Goal: Obtain resource: Obtain resource

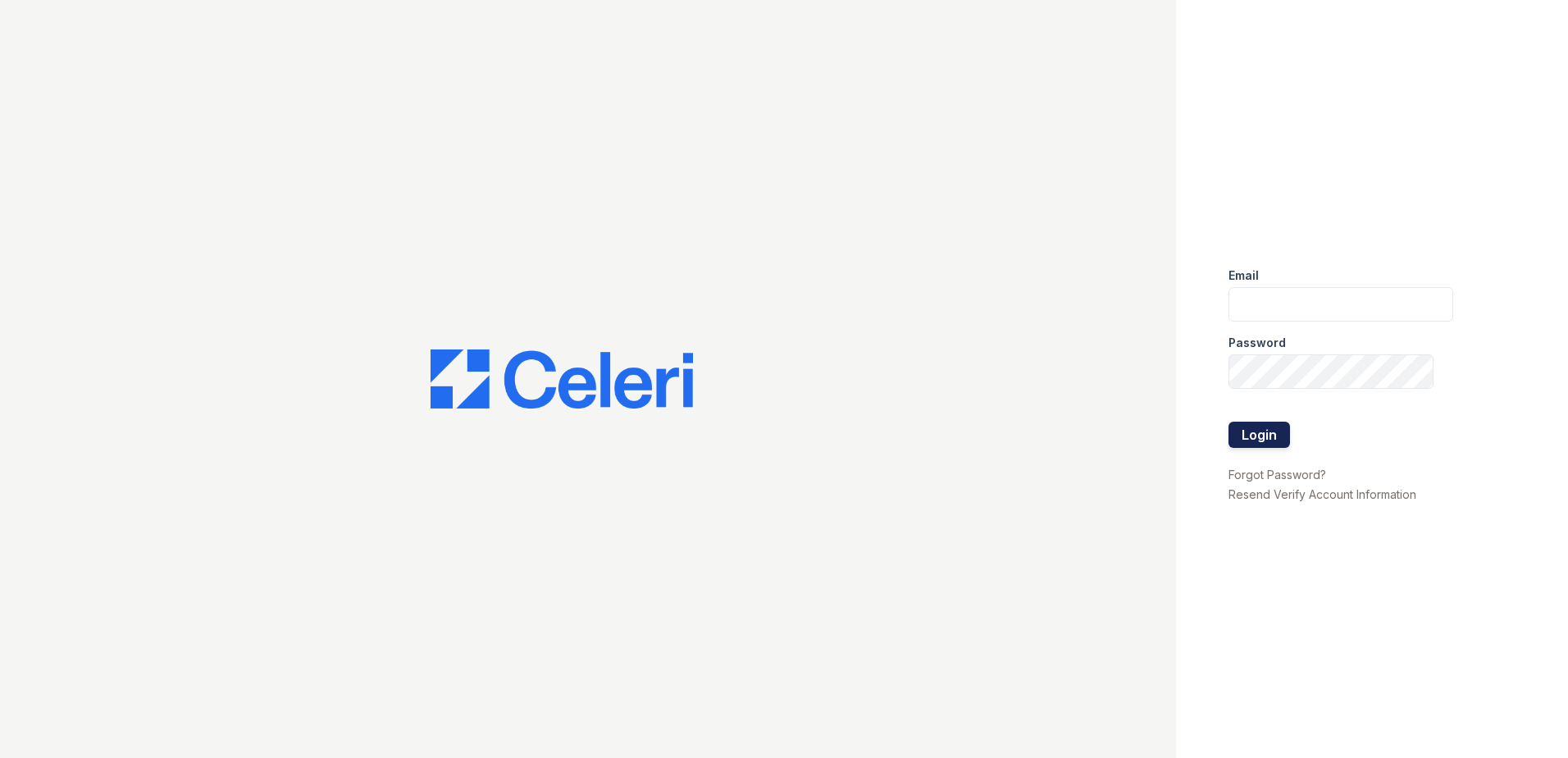
type input "[EMAIL_ADDRESS][DOMAIN_NAME]"
click at [1262, 437] on button "Login" at bounding box center [1260, 434] width 62 height 26
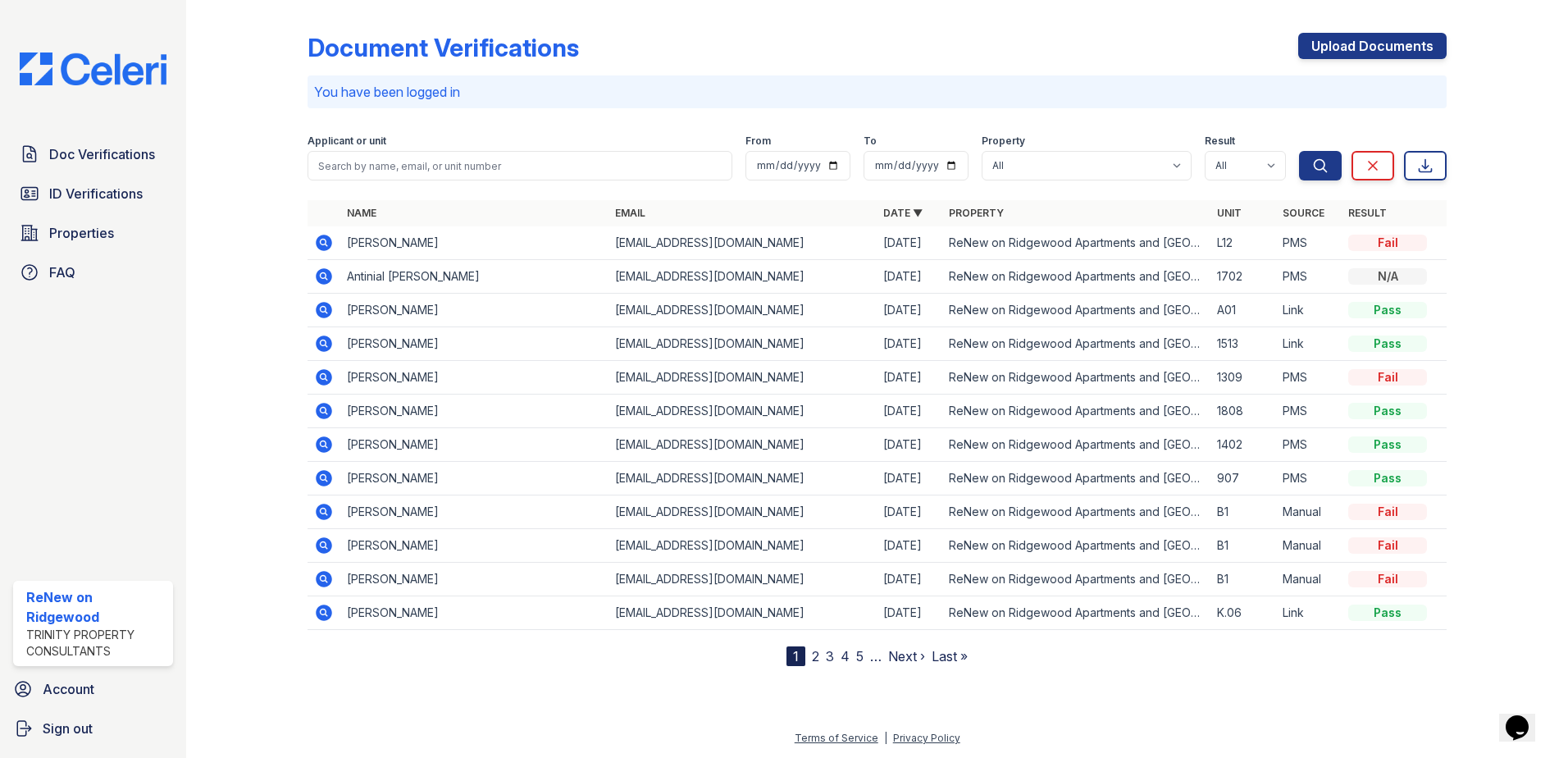
click at [816, 660] on link "2" at bounding box center [816, 656] width 8 height 17
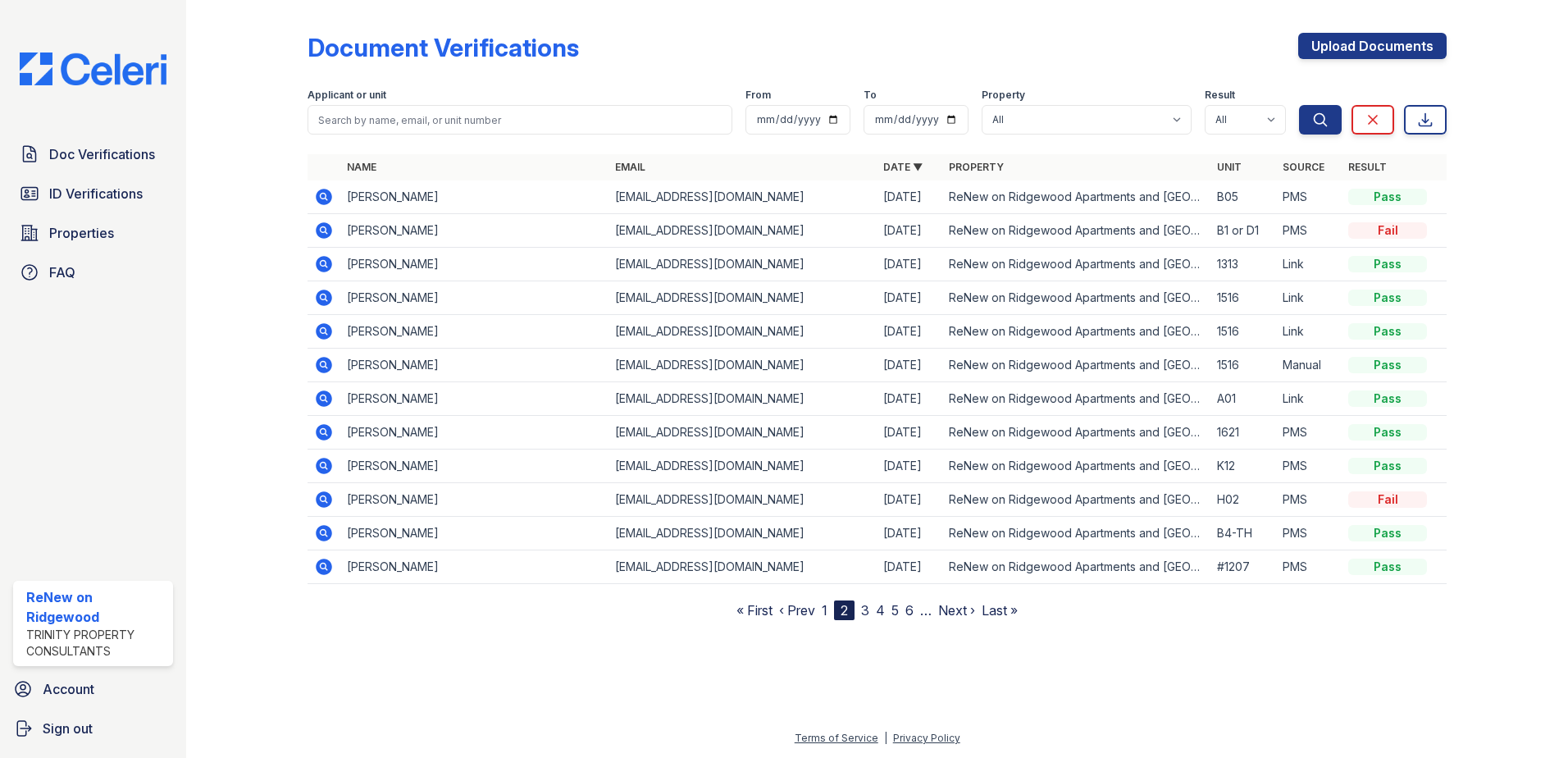
click at [327, 567] on icon at bounding box center [324, 567] width 17 height 17
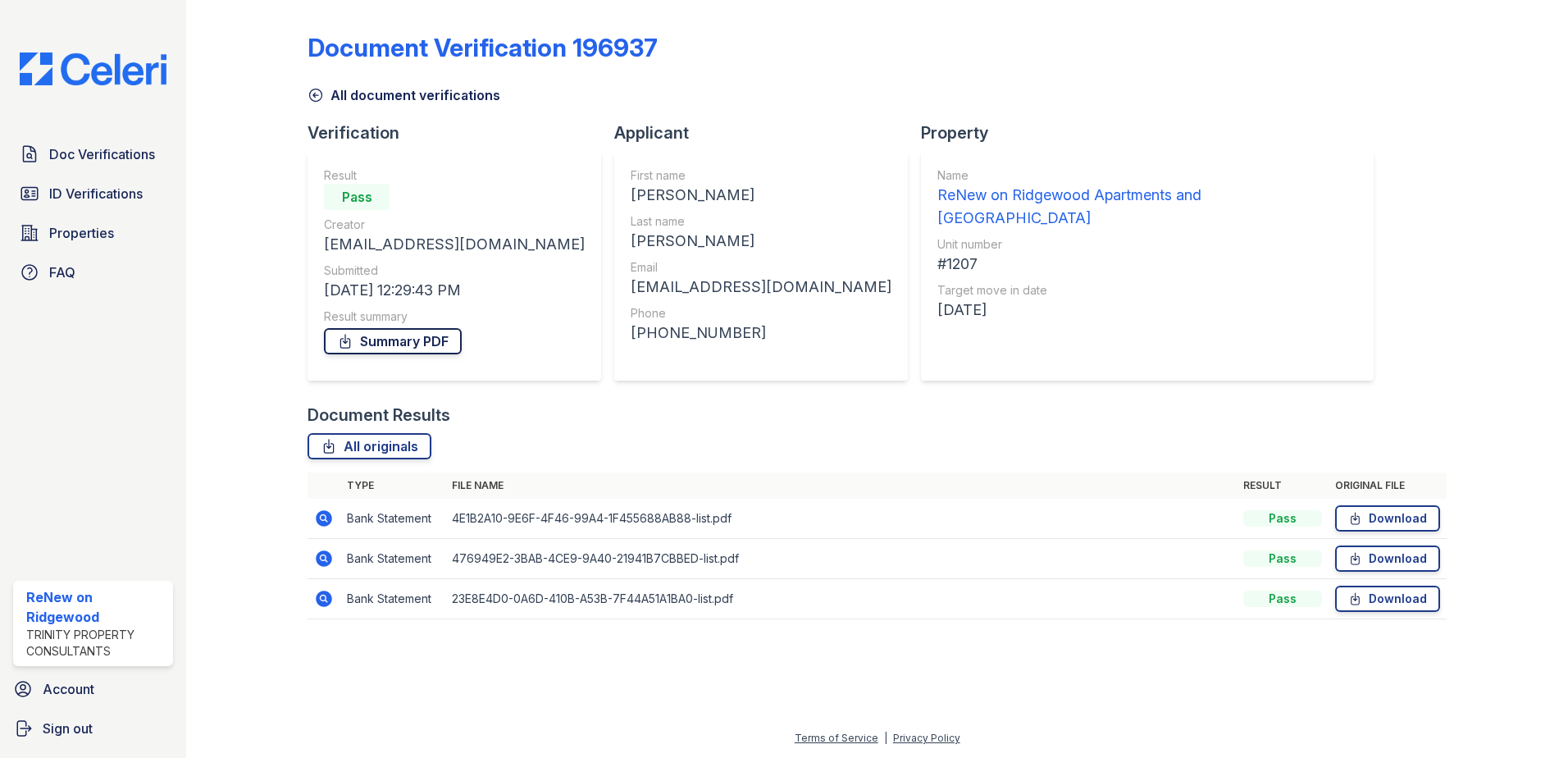
click at [399, 348] on link "Summary PDF" at bounding box center [393, 341] width 138 height 26
click at [104, 149] on span "Doc Verifications" at bounding box center [102, 155] width 106 height 20
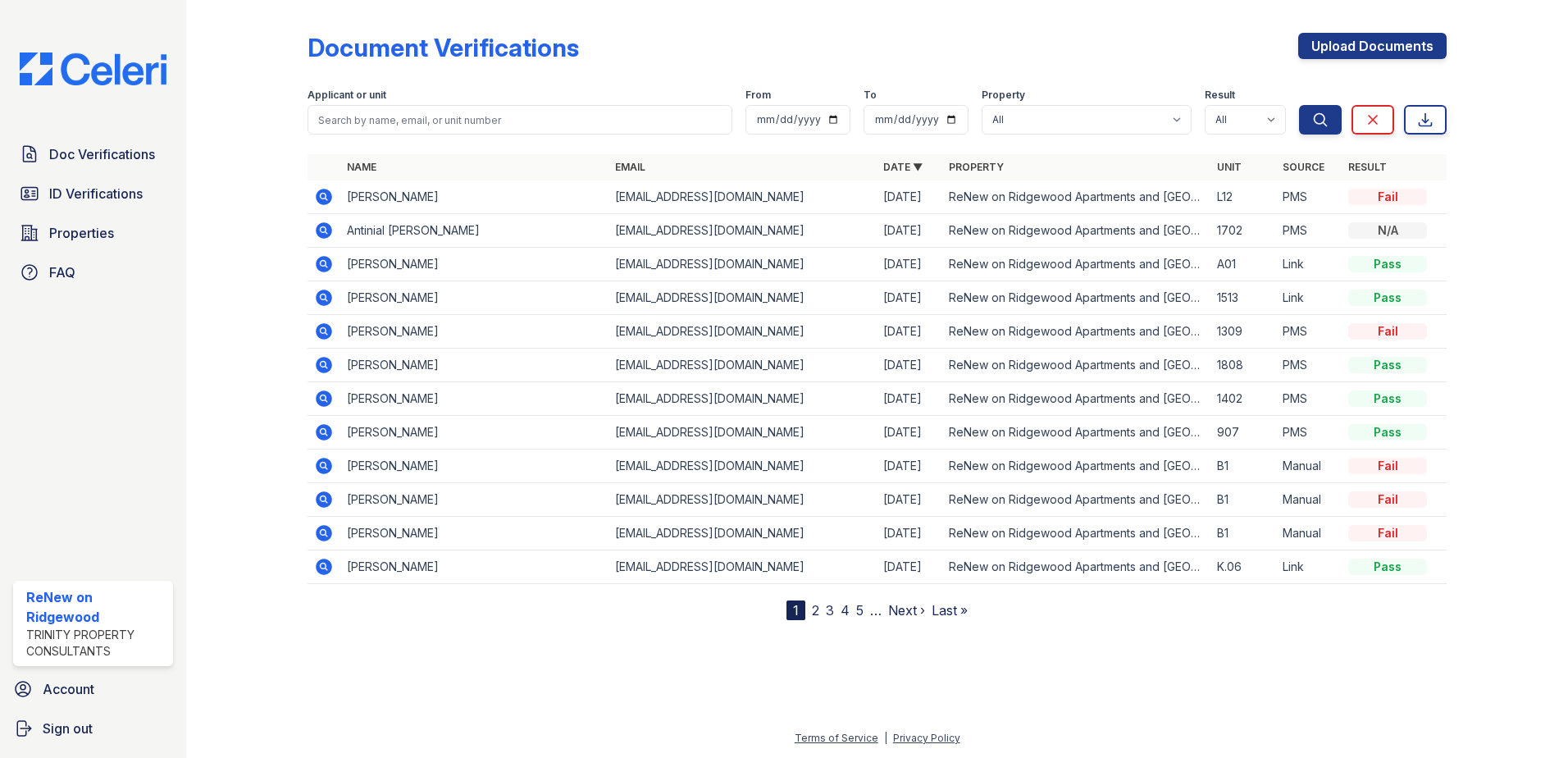
click at [815, 609] on link "2" at bounding box center [816, 610] width 8 height 17
click at [324, 532] on icon at bounding box center [323, 532] width 4 height 4
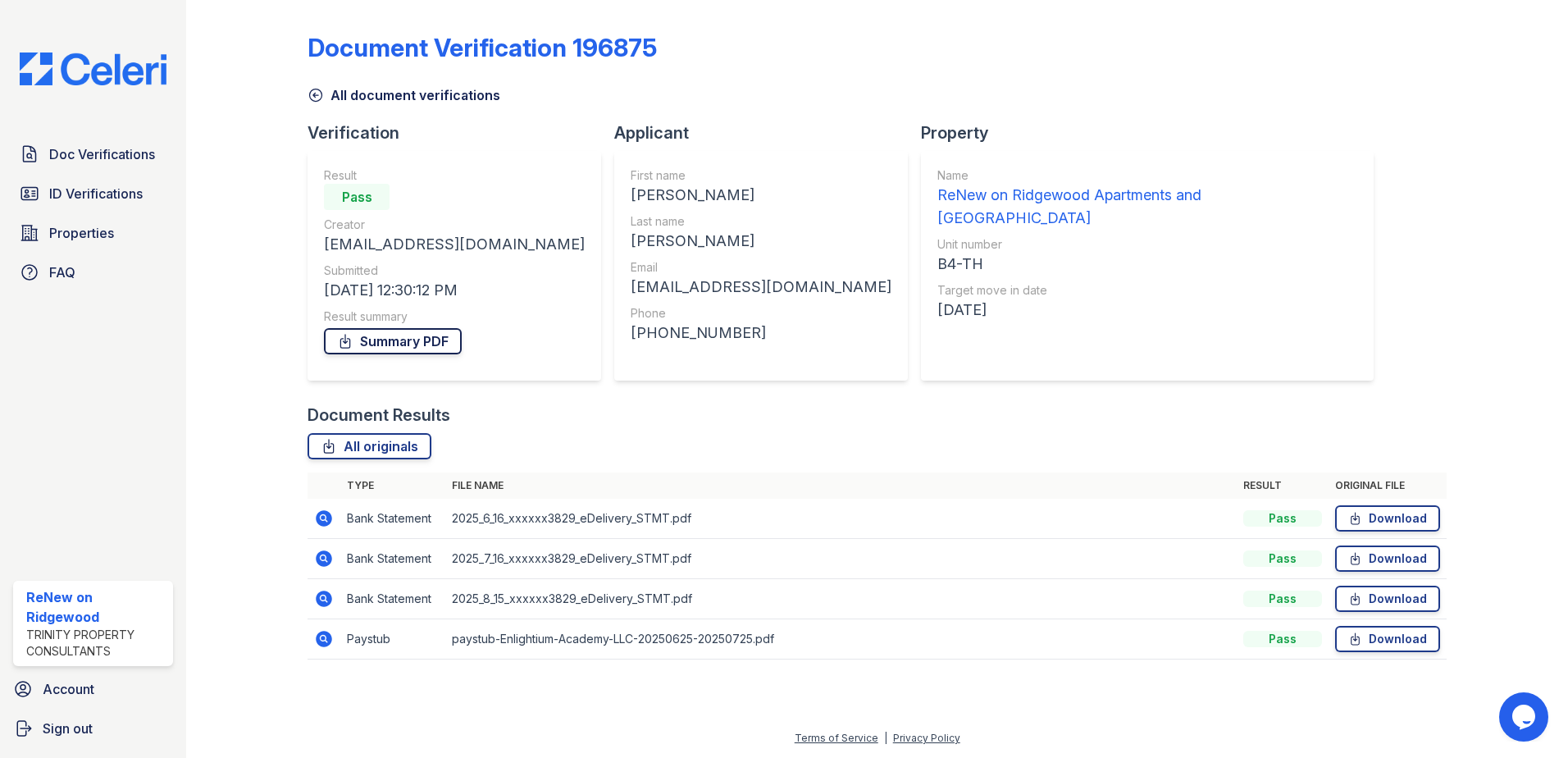
click at [385, 348] on link "Summary PDF" at bounding box center [393, 341] width 138 height 26
